Goal: Information Seeking & Learning: Learn about a topic

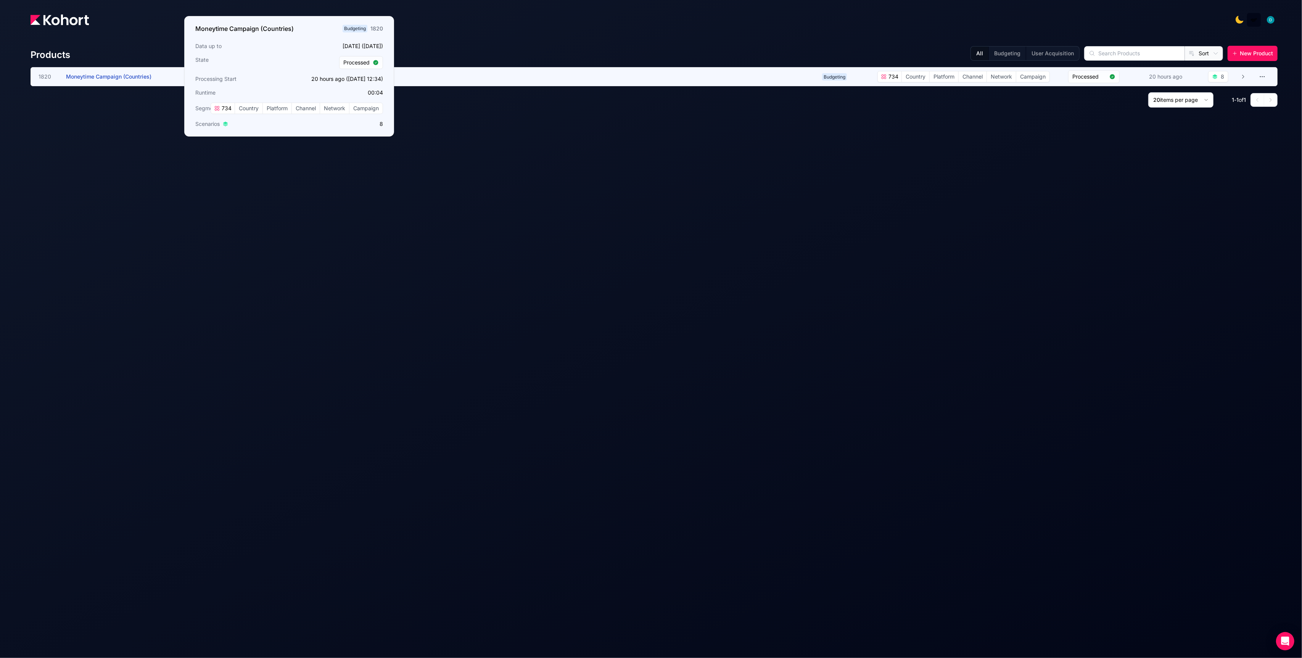
click at [139, 75] on span "Moneytime Campaign (Countries)" at bounding box center [108, 76] width 85 height 6
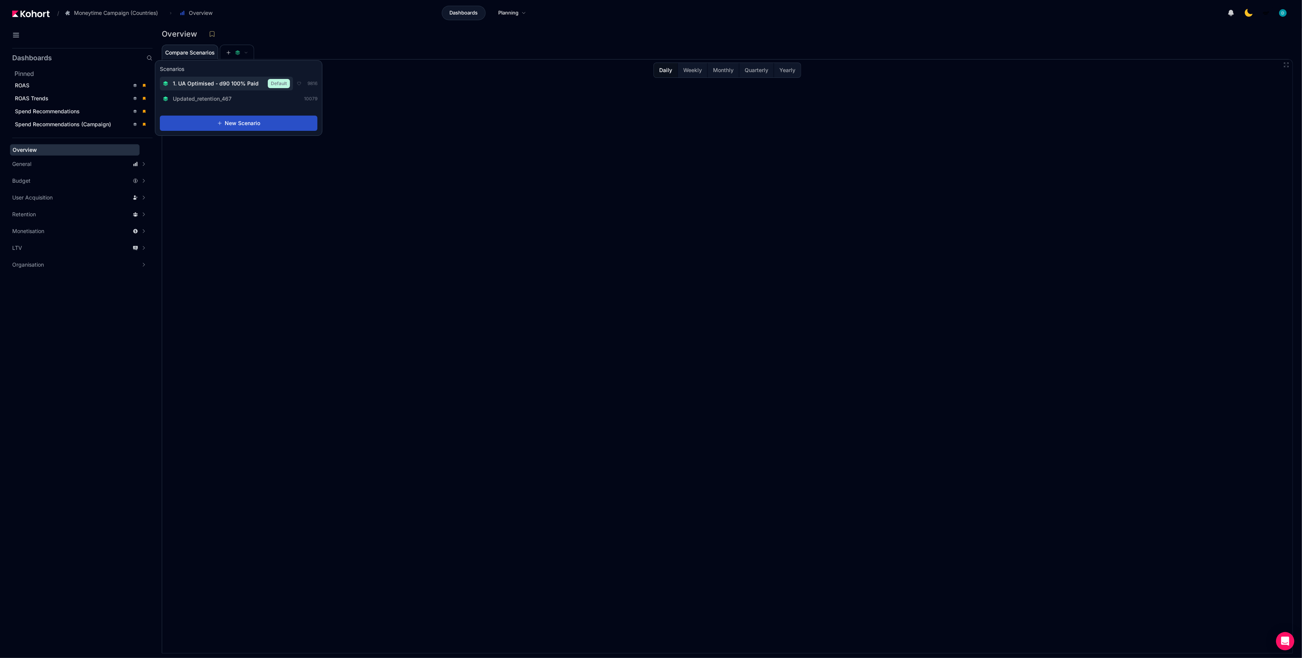
click at [218, 82] on span "1. UA Optimised - d90 100% Paid" at bounding box center [216, 84] width 86 height 8
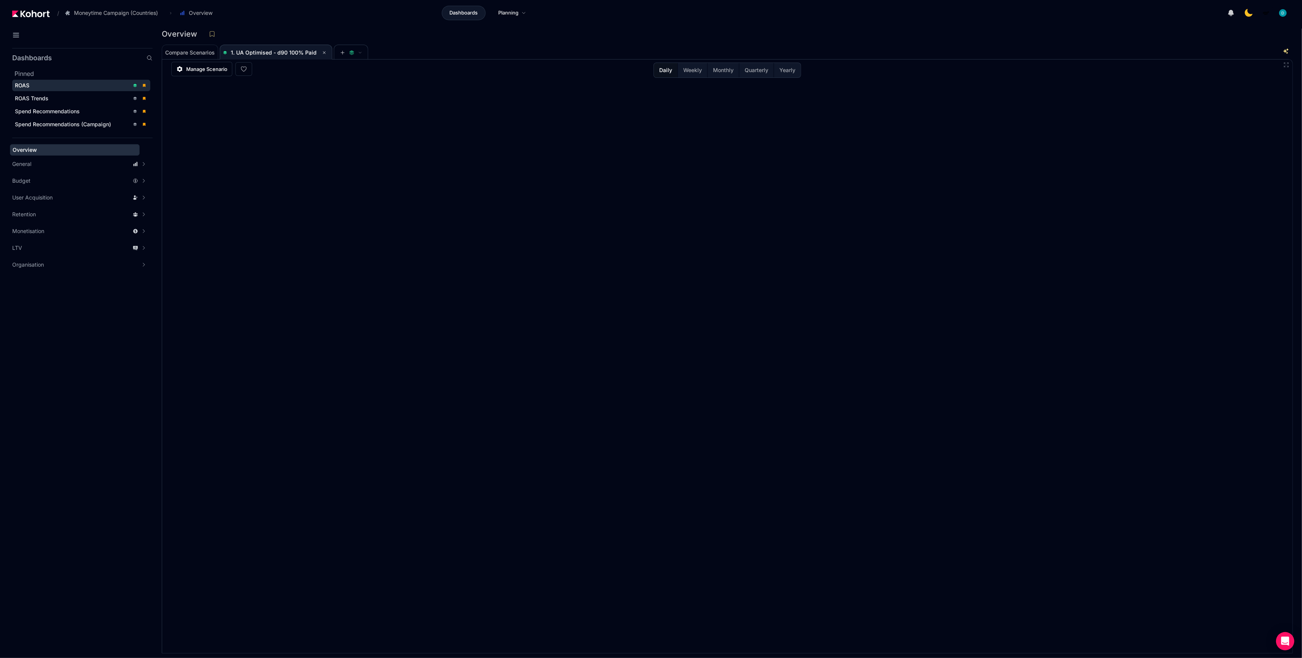
click at [63, 83] on div "ROAS" at bounding box center [72, 86] width 114 height 8
click at [416, 53] on div "Compare Scenarios 1. UA Optimised - d90 100% Paid" at bounding box center [716, 51] width 1109 height 15
click at [788, 50] on div "Compare Scenarios 1. UA Optimised - d90 100% Paid" at bounding box center [716, 51] width 1109 height 15
